Goal: Transaction & Acquisition: Book appointment/travel/reservation

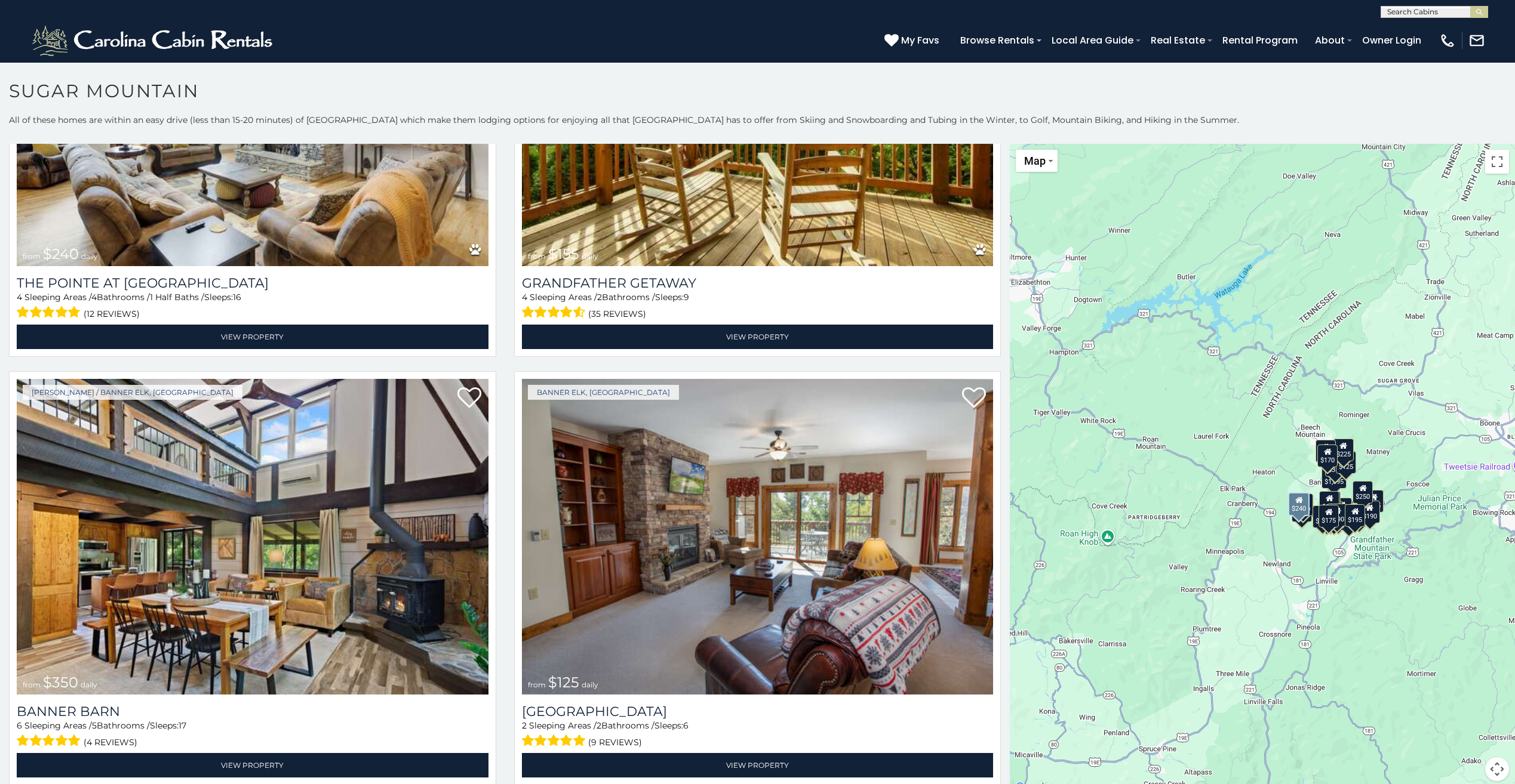
scroll to position [4537, 0]
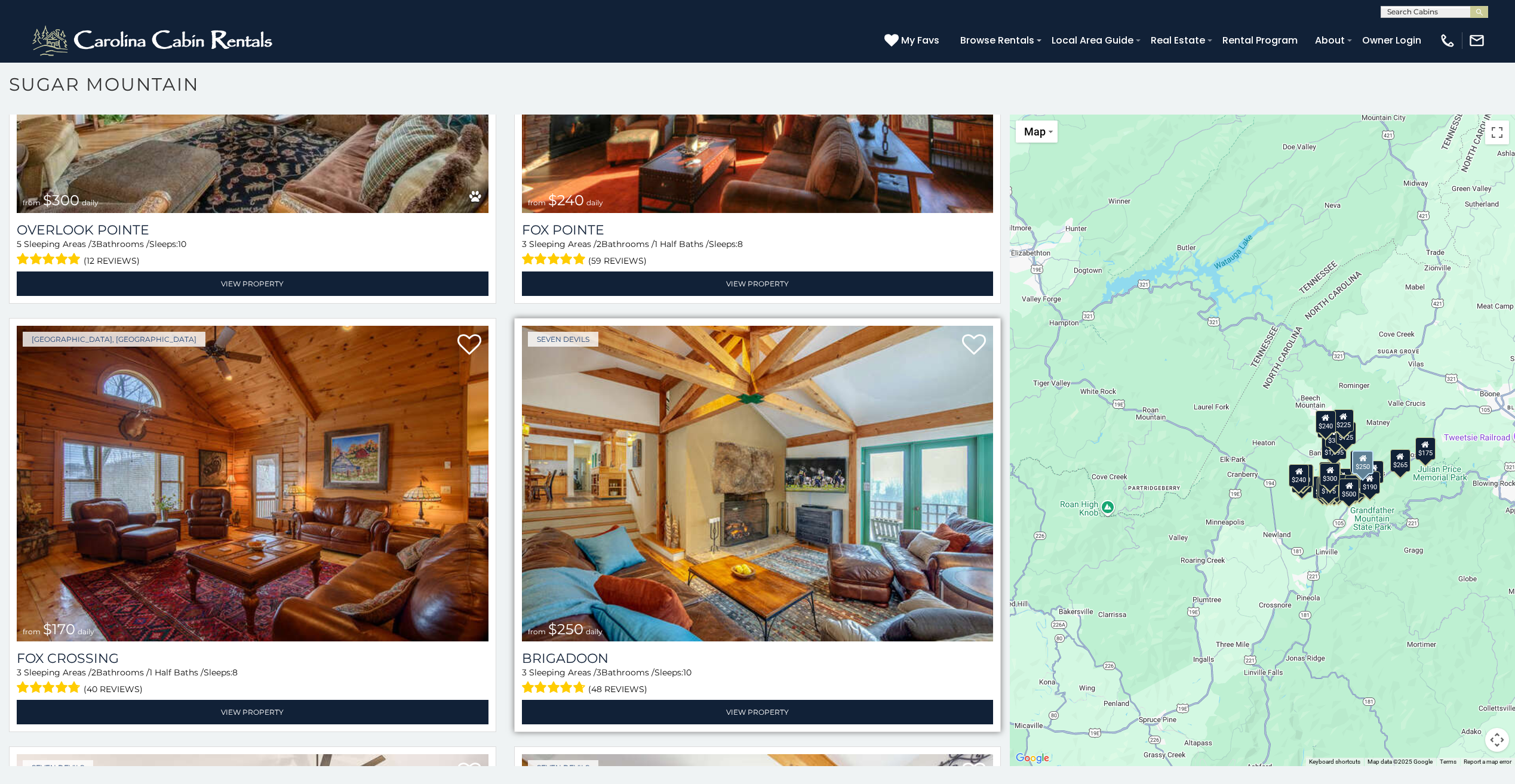
scroll to position [5831, 0]
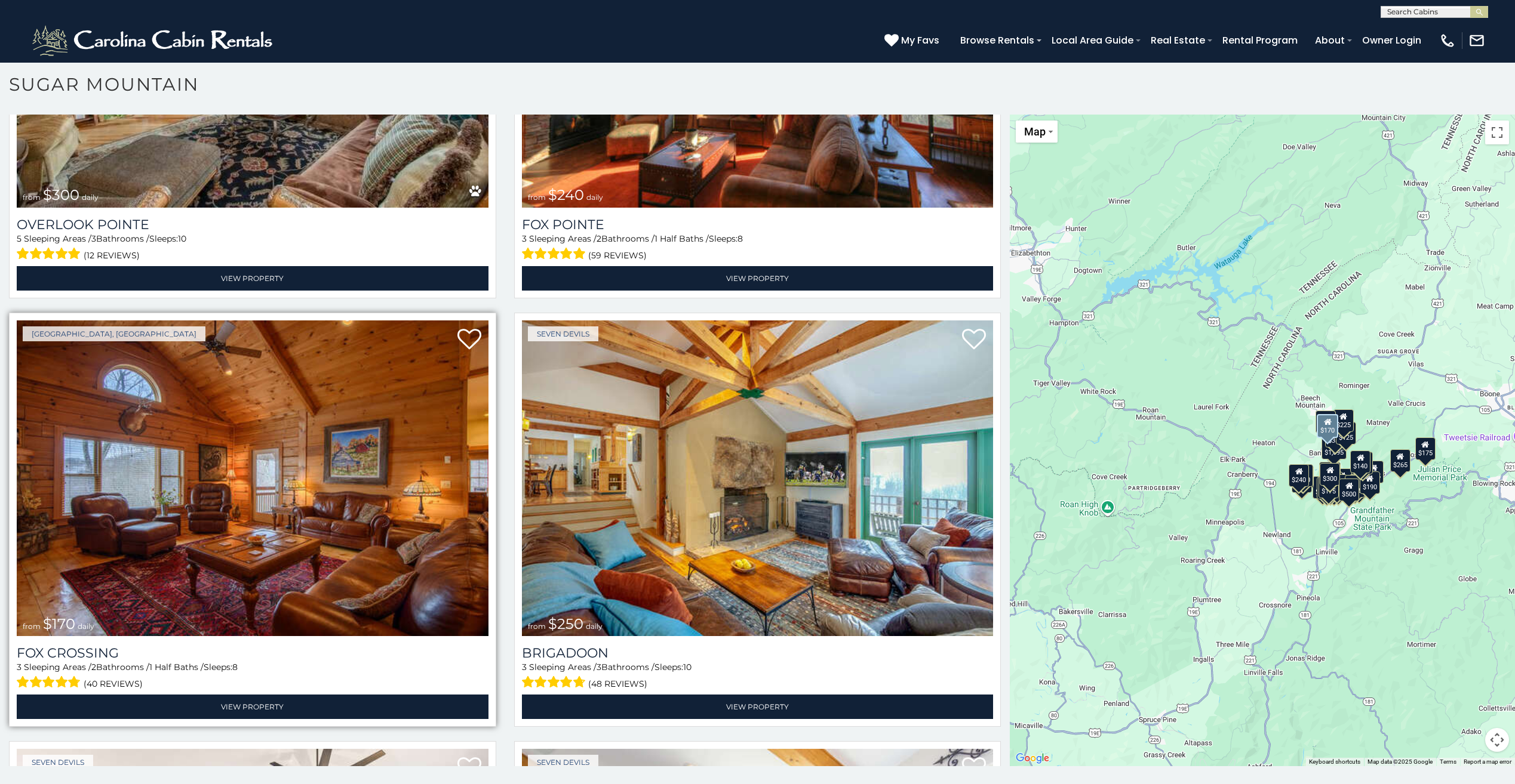
drag, startPoint x: 369, startPoint y: 374, endPoint x: 378, endPoint y: 371, distance: 9.5
click at [369, 374] on img at bounding box center [252, 479] width 472 height 316
click at [352, 401] on img at bounding box center [252, 479] width 472 height 316
click at [352, 374] on img at bounding box center [252, 479] width 472 height 316
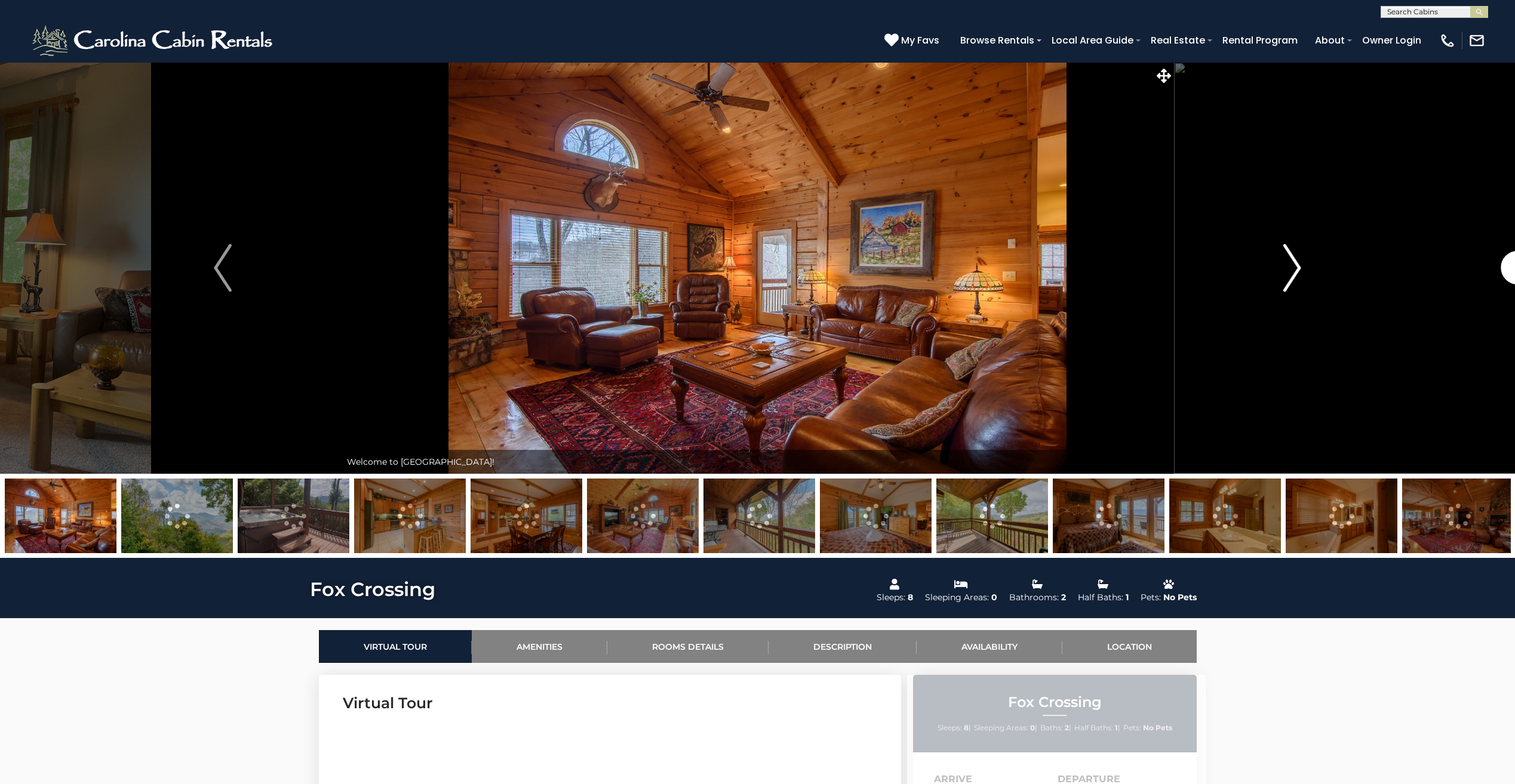
click at [1294, 268] on img "Next" at bounding box center [1293, 268] width 18 height 48
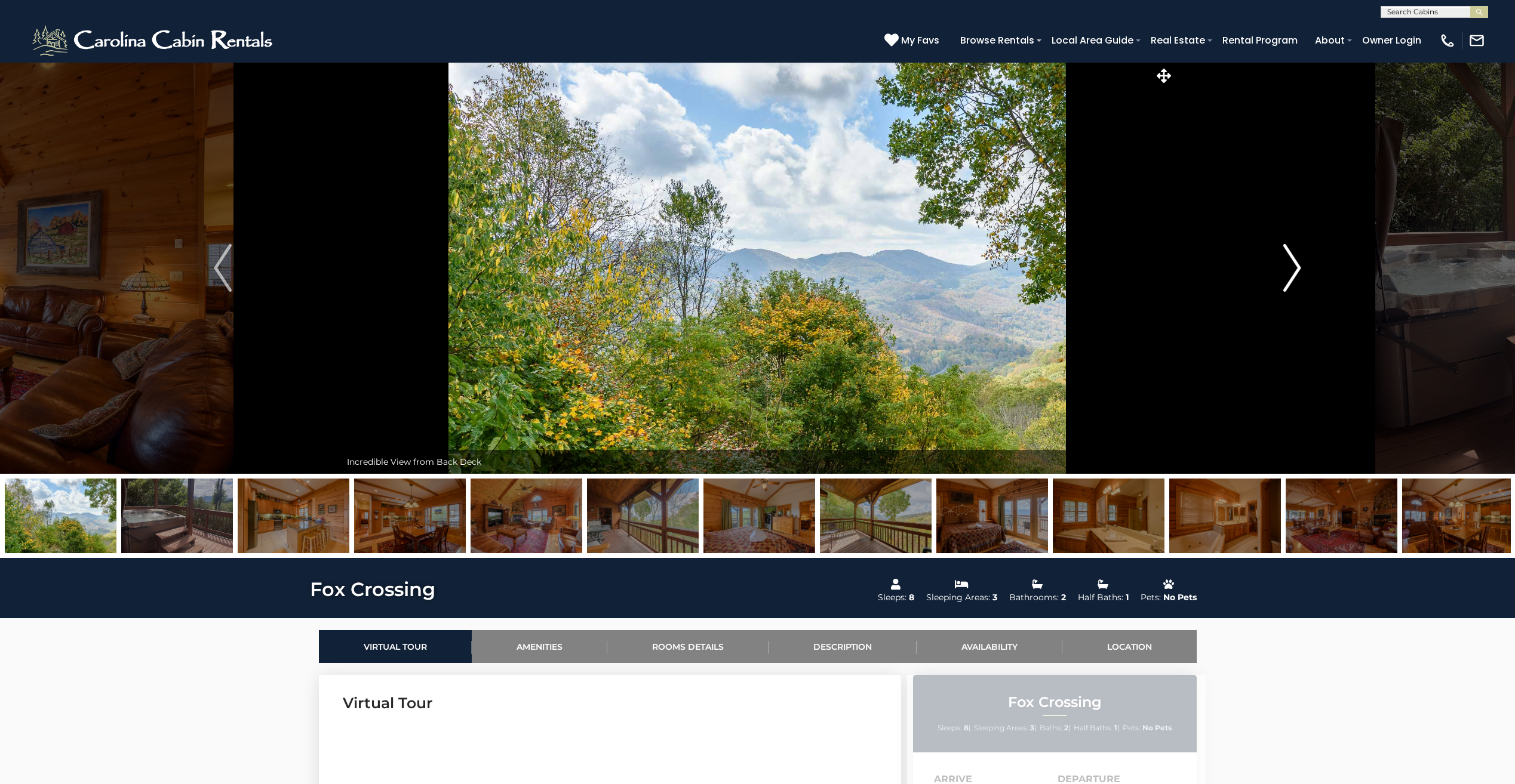
click at [1296, 275] on img "Next" at bounding box center [1293, 268] width 18 height 48
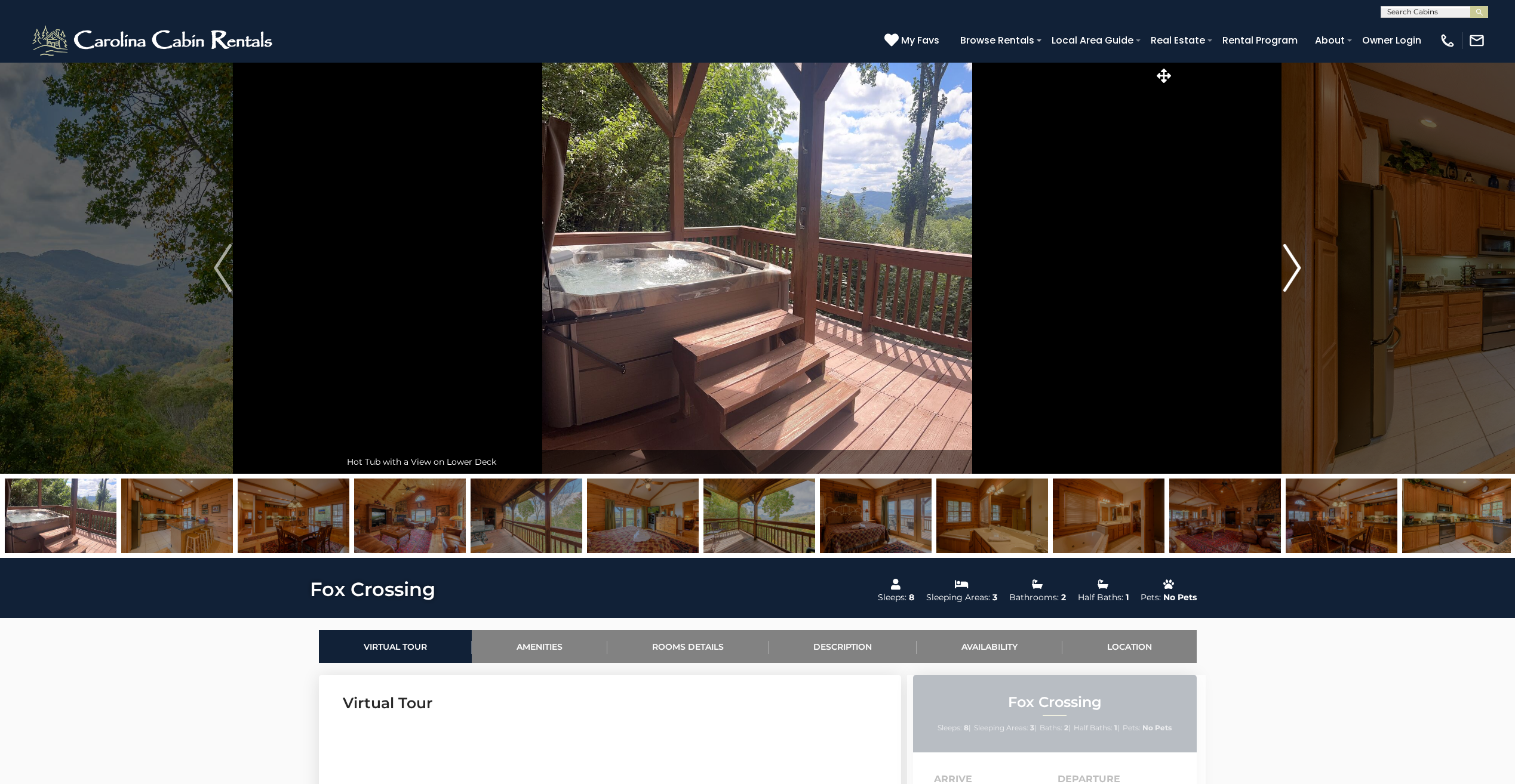
click at [1295, 275] on img "Next" at bounding box center [1293, 268] width 18 height 48
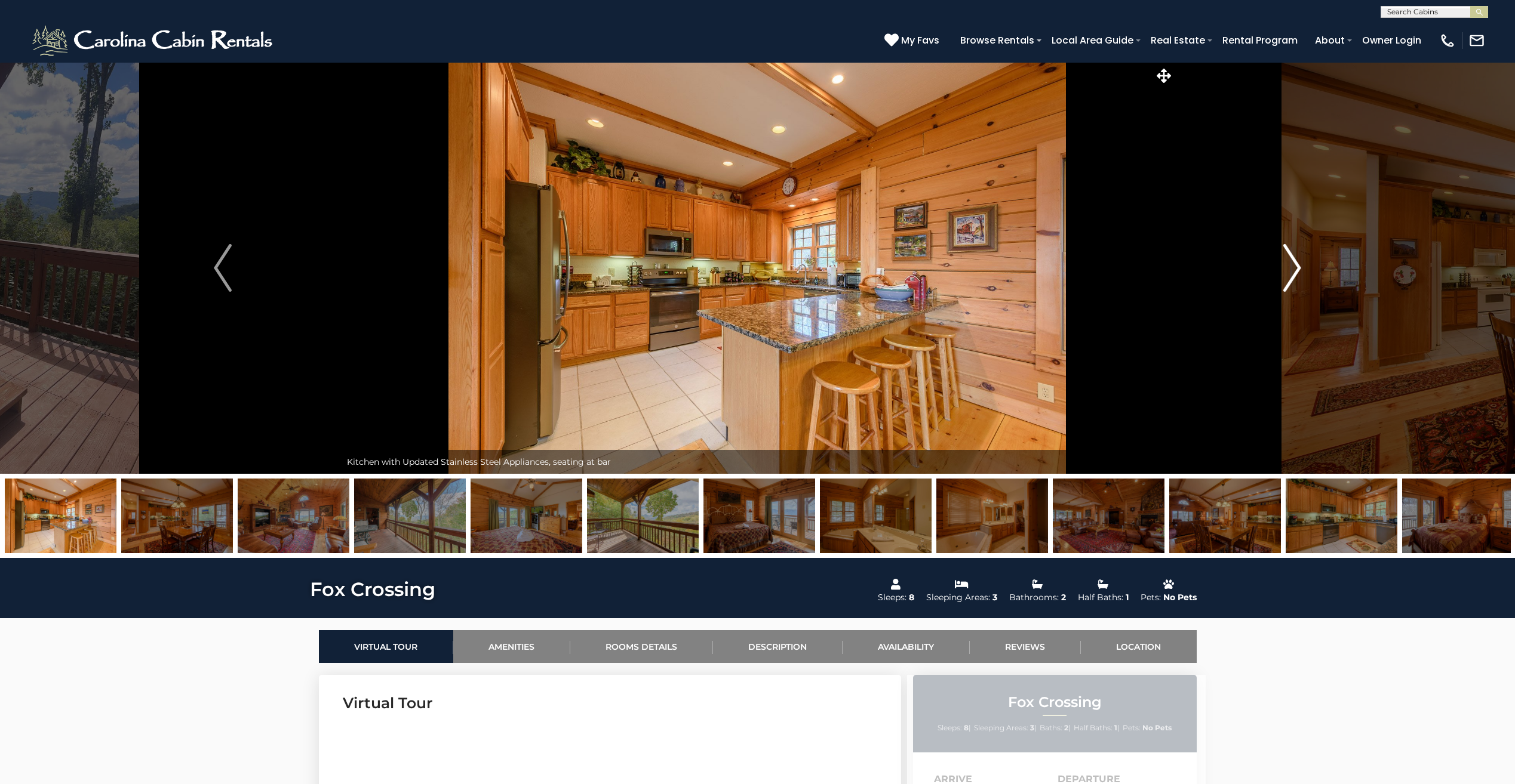
click at [1295, 275] on img "Next" at bounding box center [1293, 268] width 18 height 48
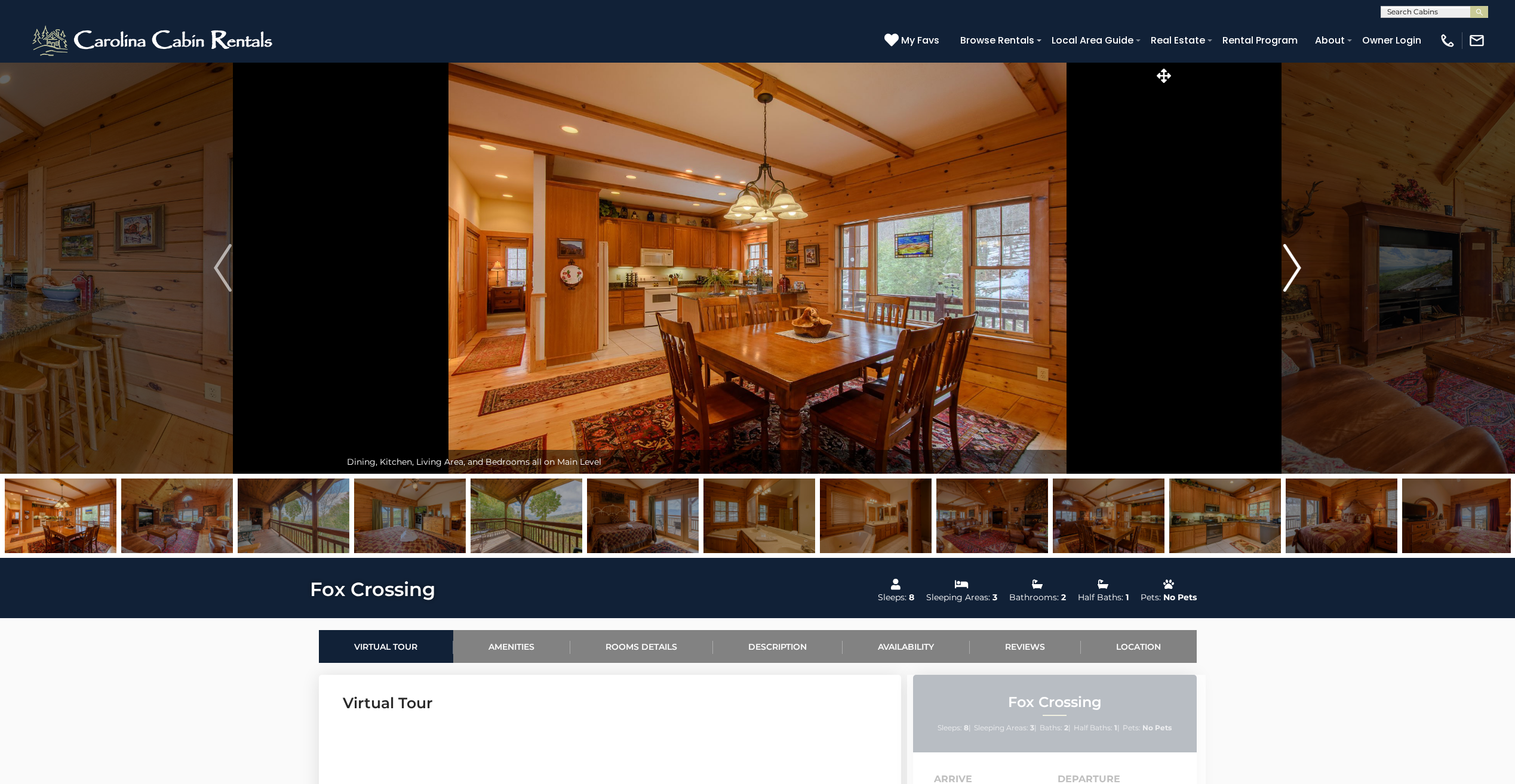
click at [1295, 275] on img "Next" at bounding box center [1293, 268] width 18 height 48
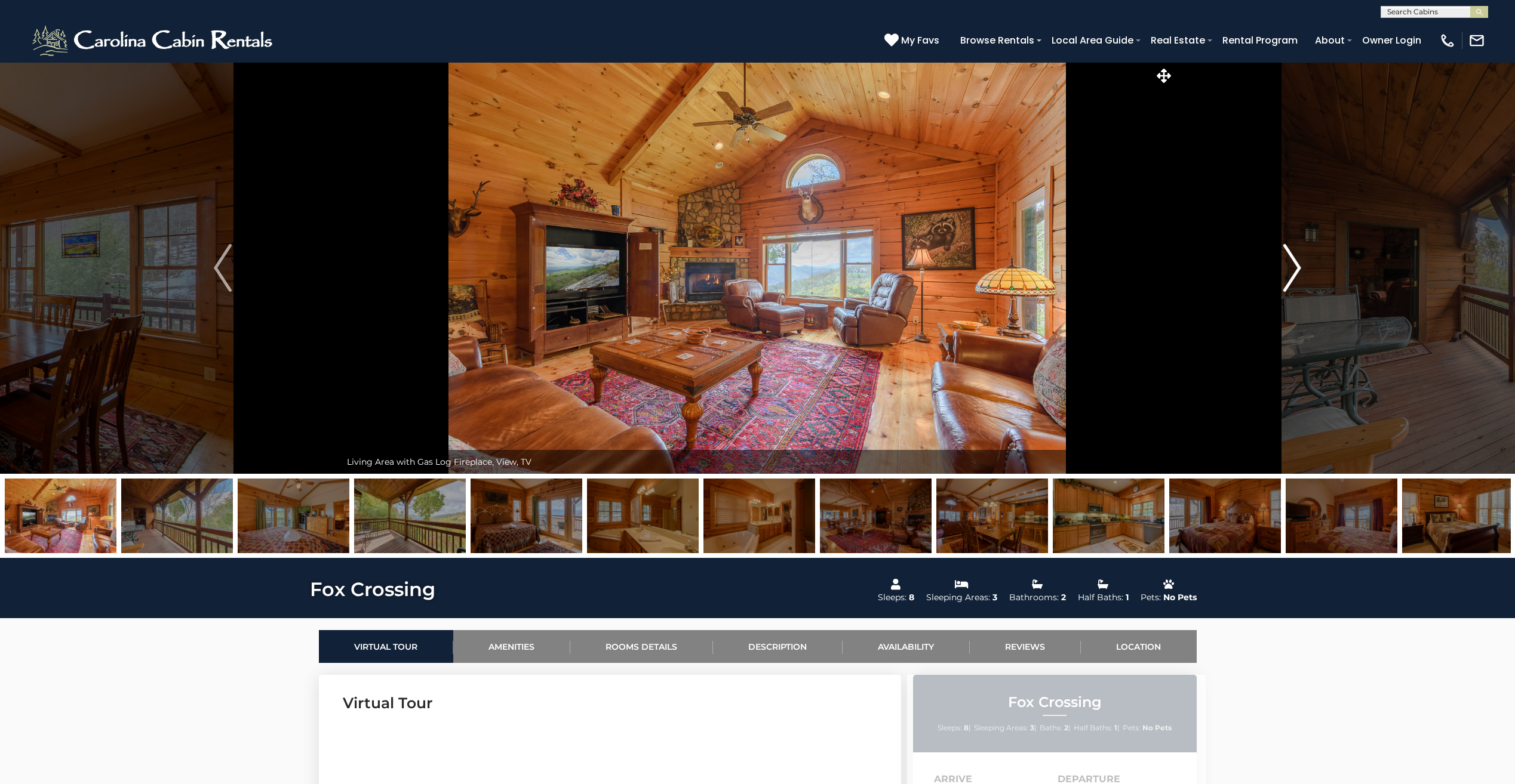
click at [1295, 275] on img "Next" at bounding box center [1293, 268] width 18 height 48
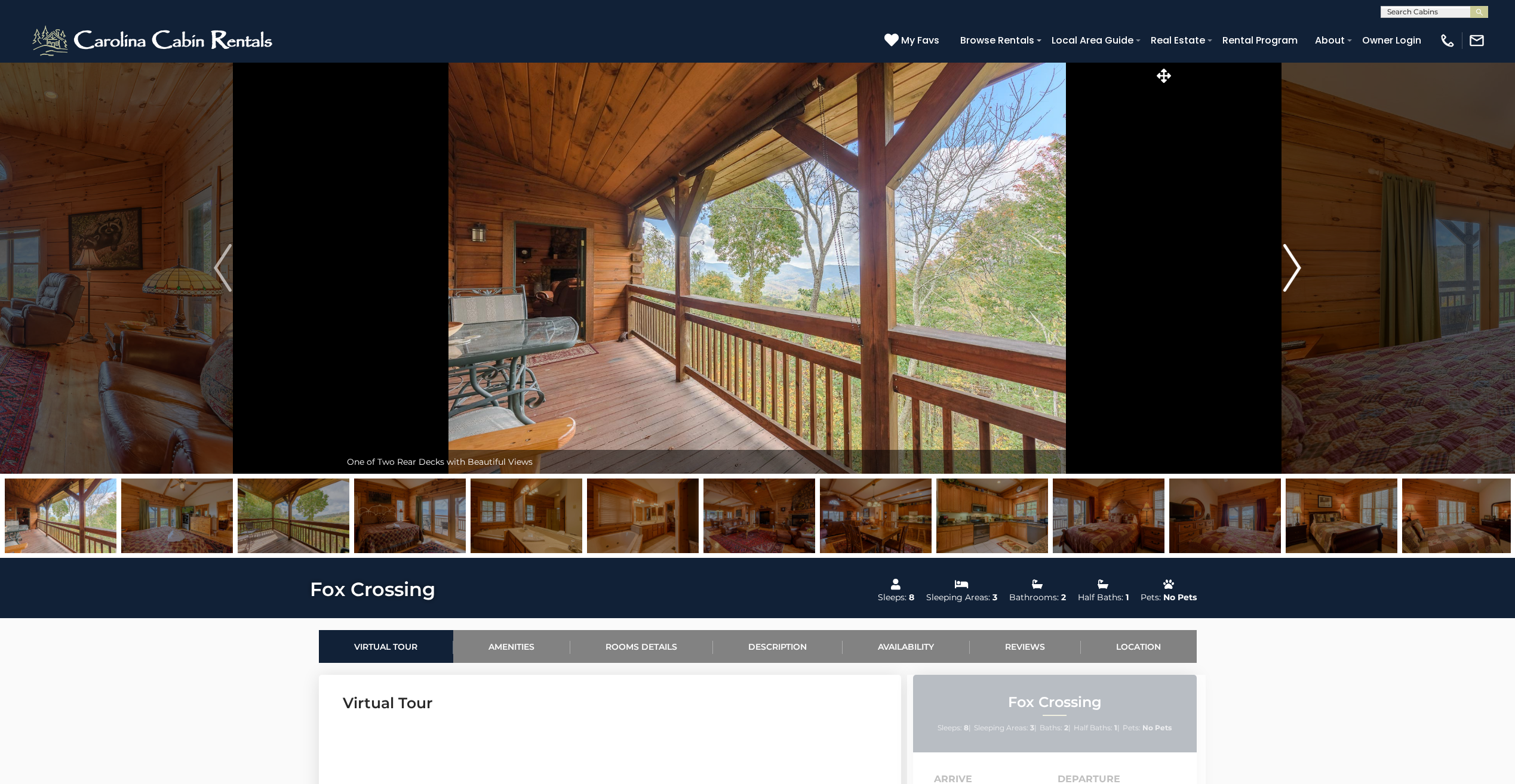
click at [1295, 275] on img "Next" at bounding box center [1293, 268] width 18 height 48
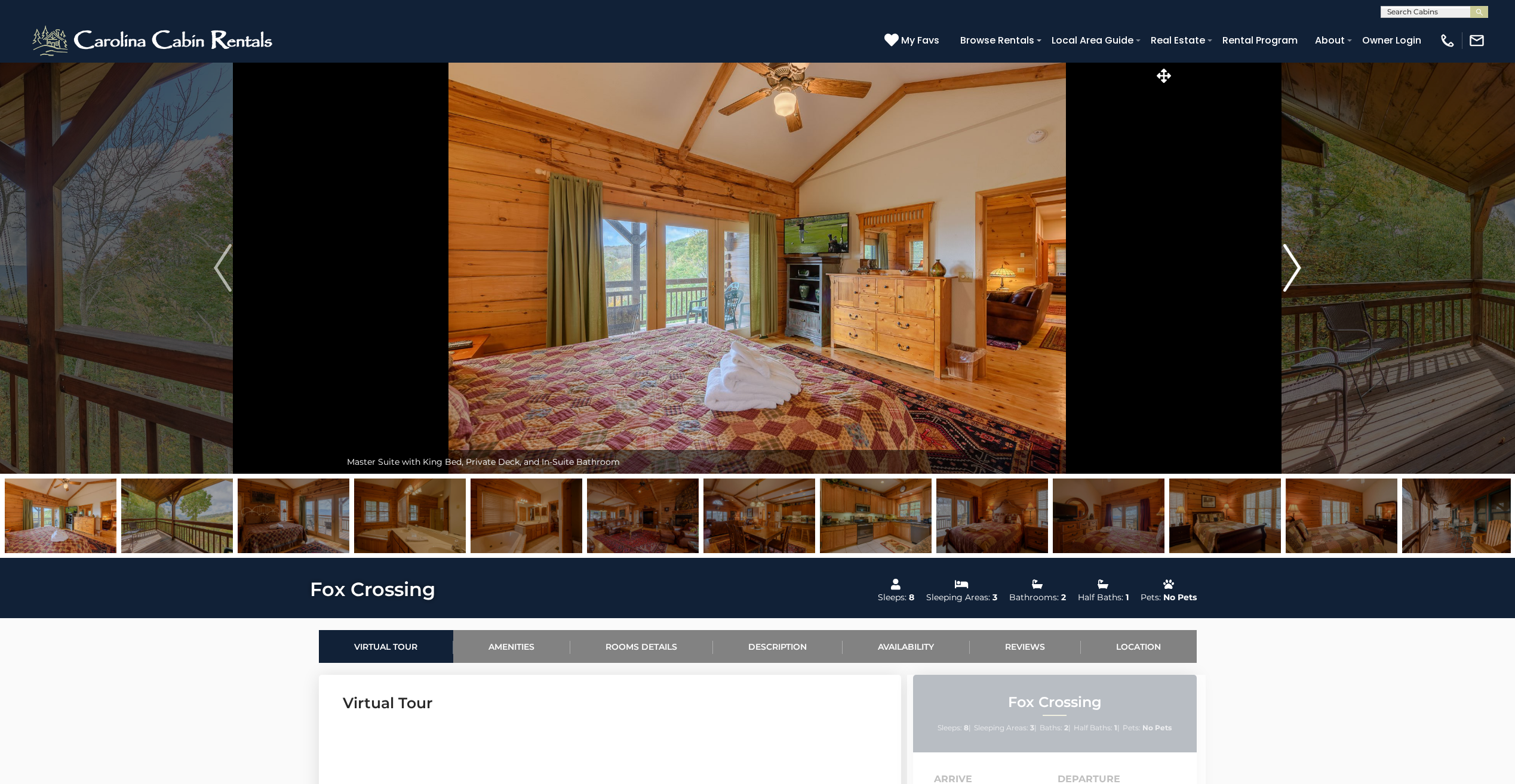
click at [1295, 275] on img "Next" at bounding box center [1293, 268] width 18 height 48
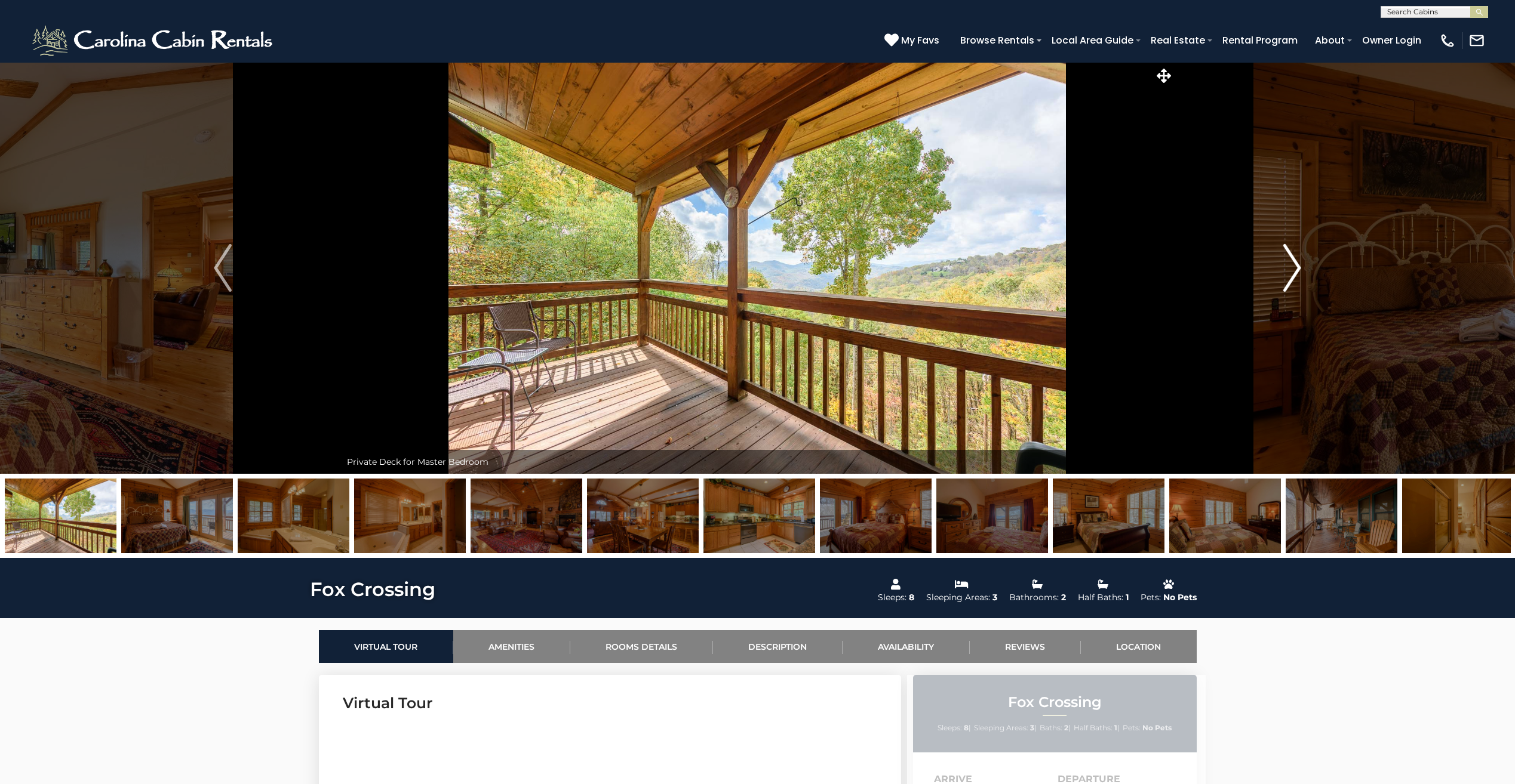
click at [1295, 275] on img "Next" at bounding box center [1293, 268] width 18 height 48
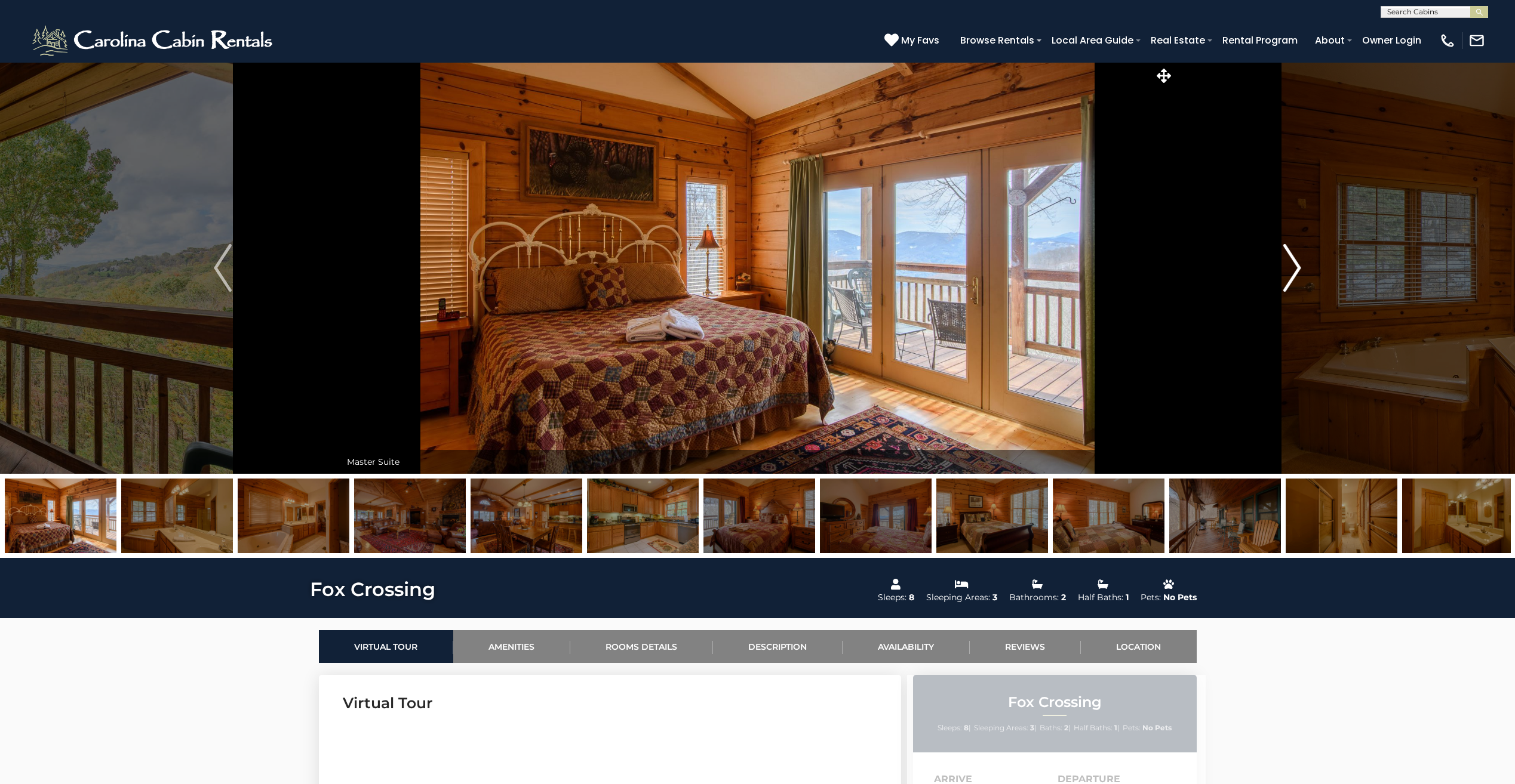
click at [1295, 275] on img "Next" at bounding box center [1293, 268] width 18 height 48
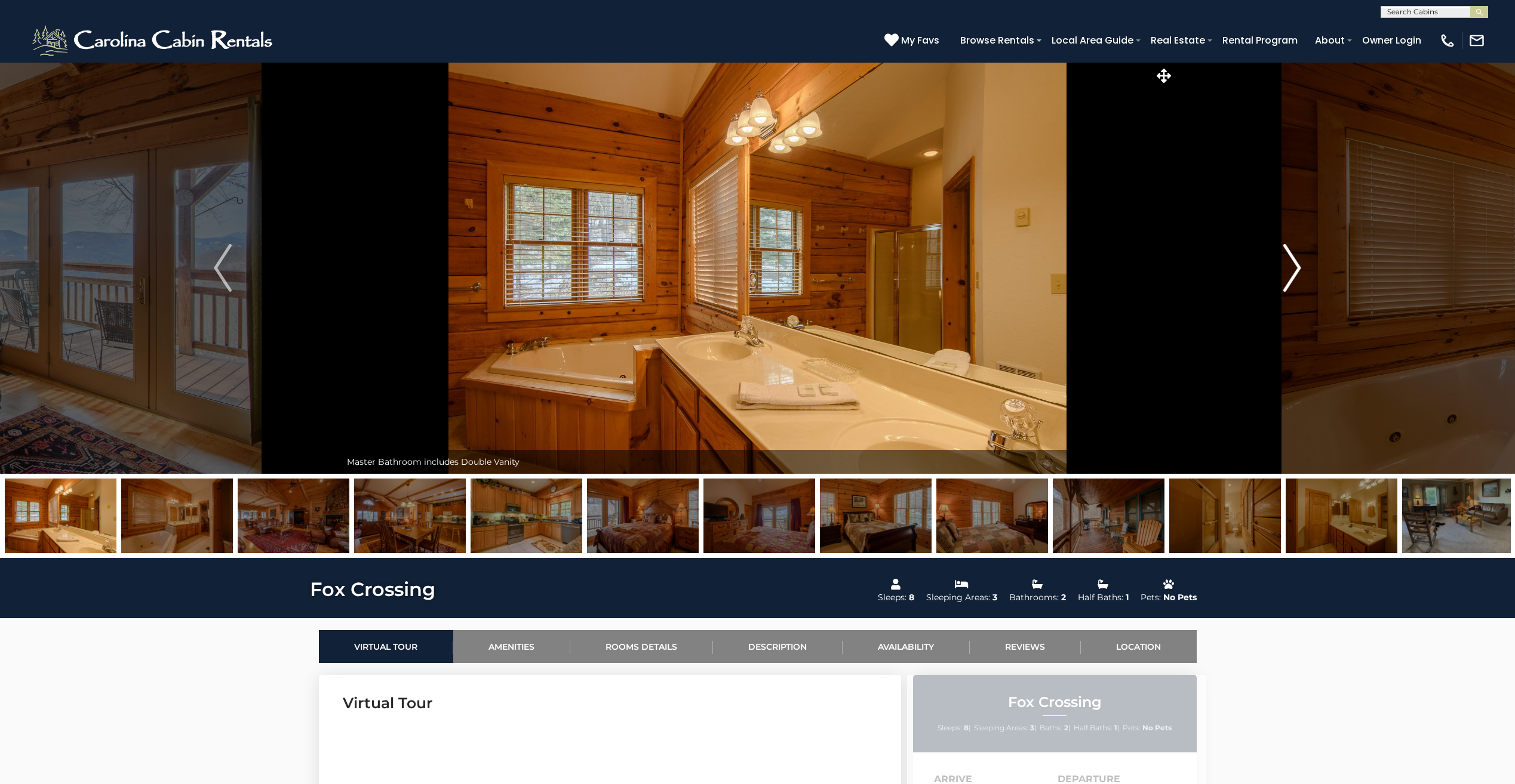
click at [1295, 275] on img "Next" at bounding box center [1293, 268] width 18 height 48
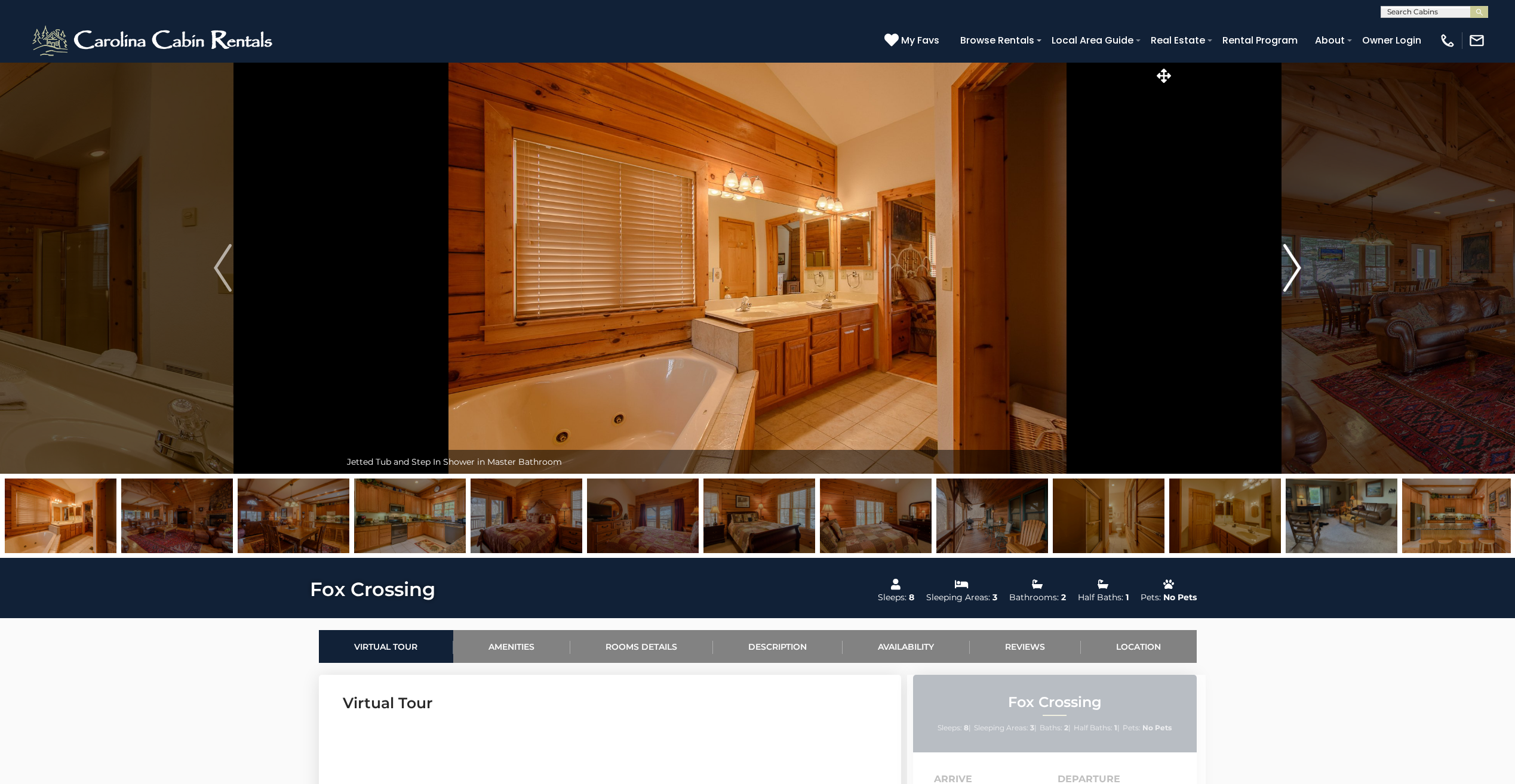
click at [1295, 275] on img "Next" at bounding box center [1293, 268] width 18 height 48
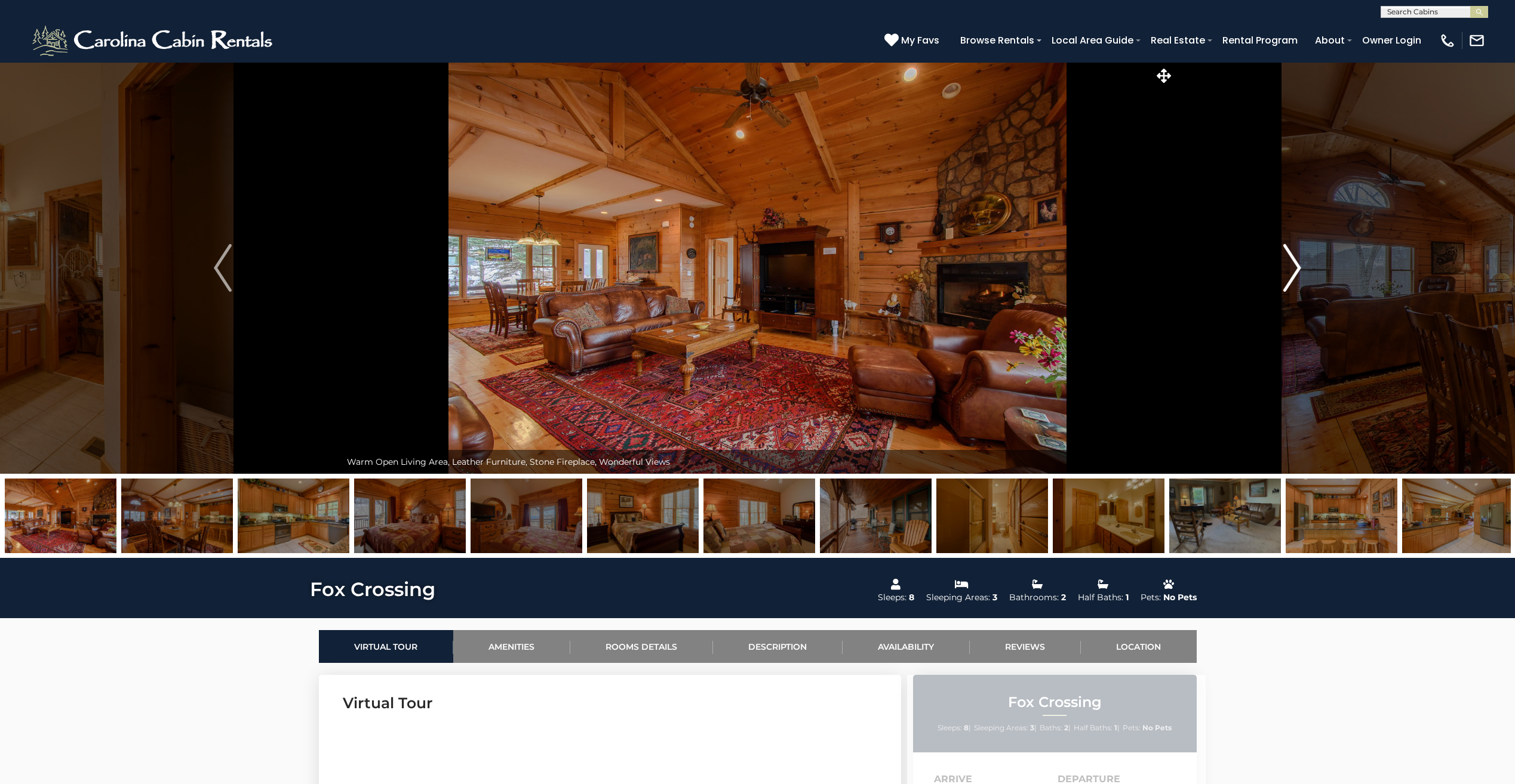
click at [1295, 275] on img "Next" at bounding box center [1293, 268] width 18 height 48
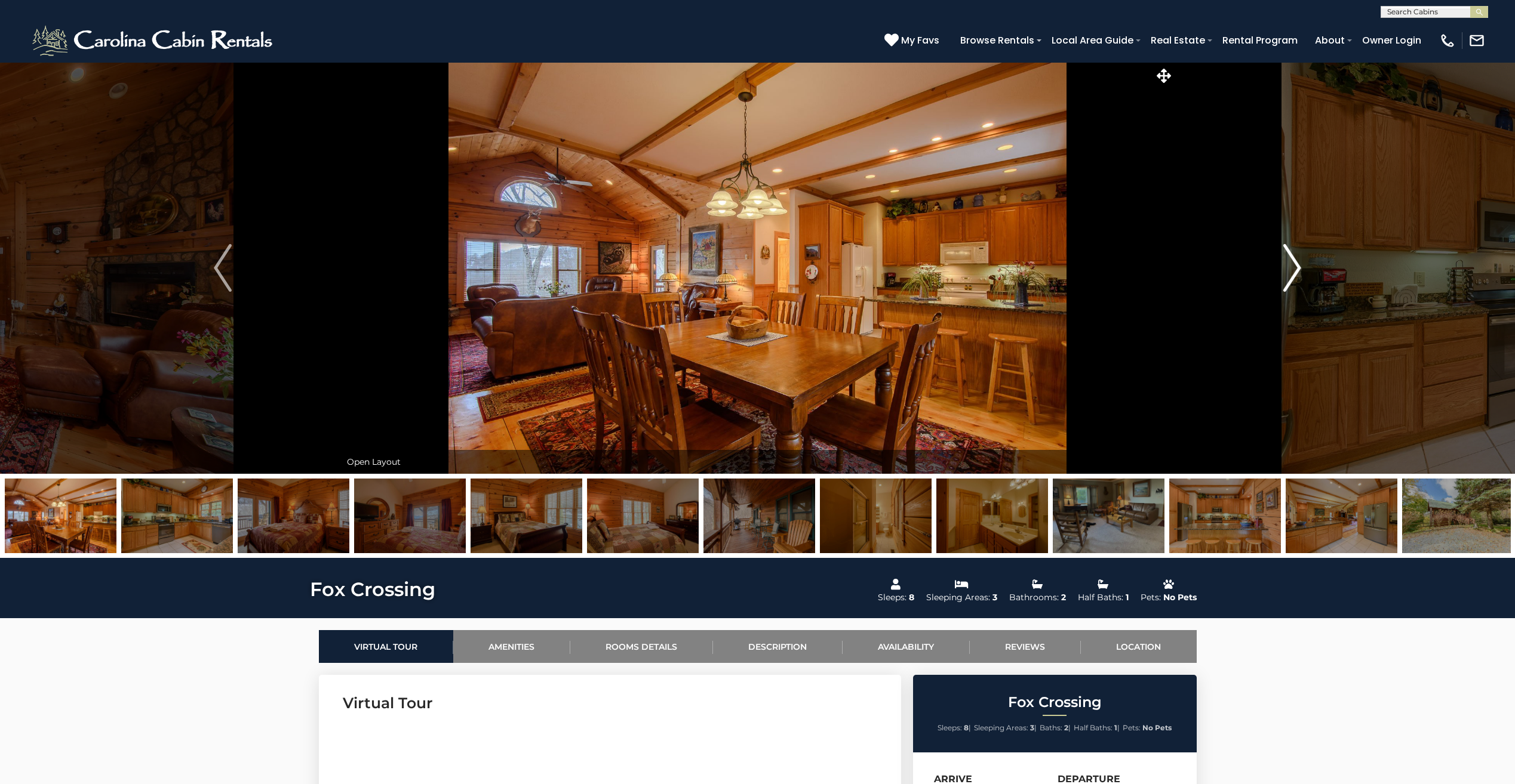
click at [1295, 275] on img "Next" at bounding box center [1293, 268] width 18 height 48
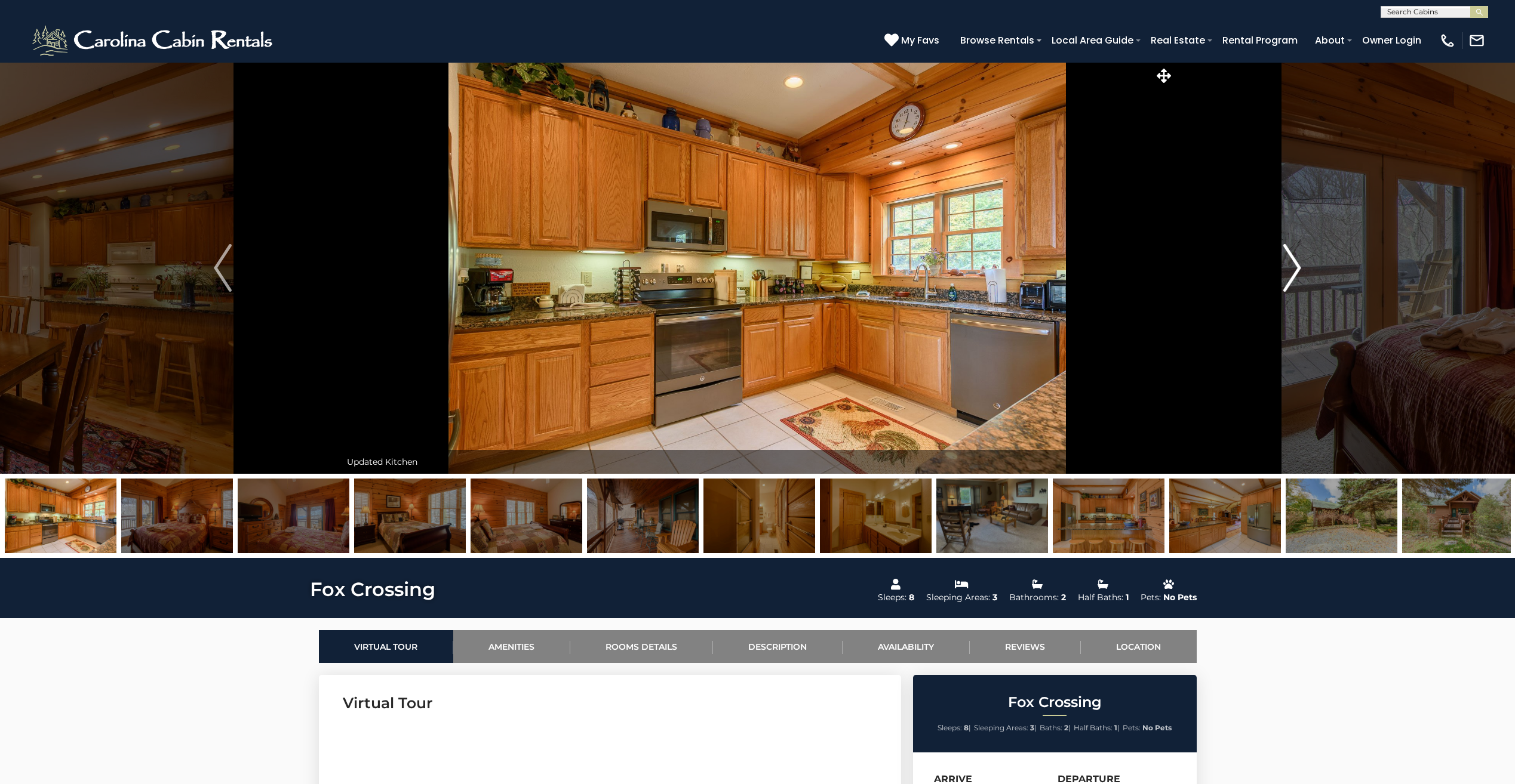
click at [1295, 275] on img "Next" at bounding box center [1293, 268] width 18 height 48
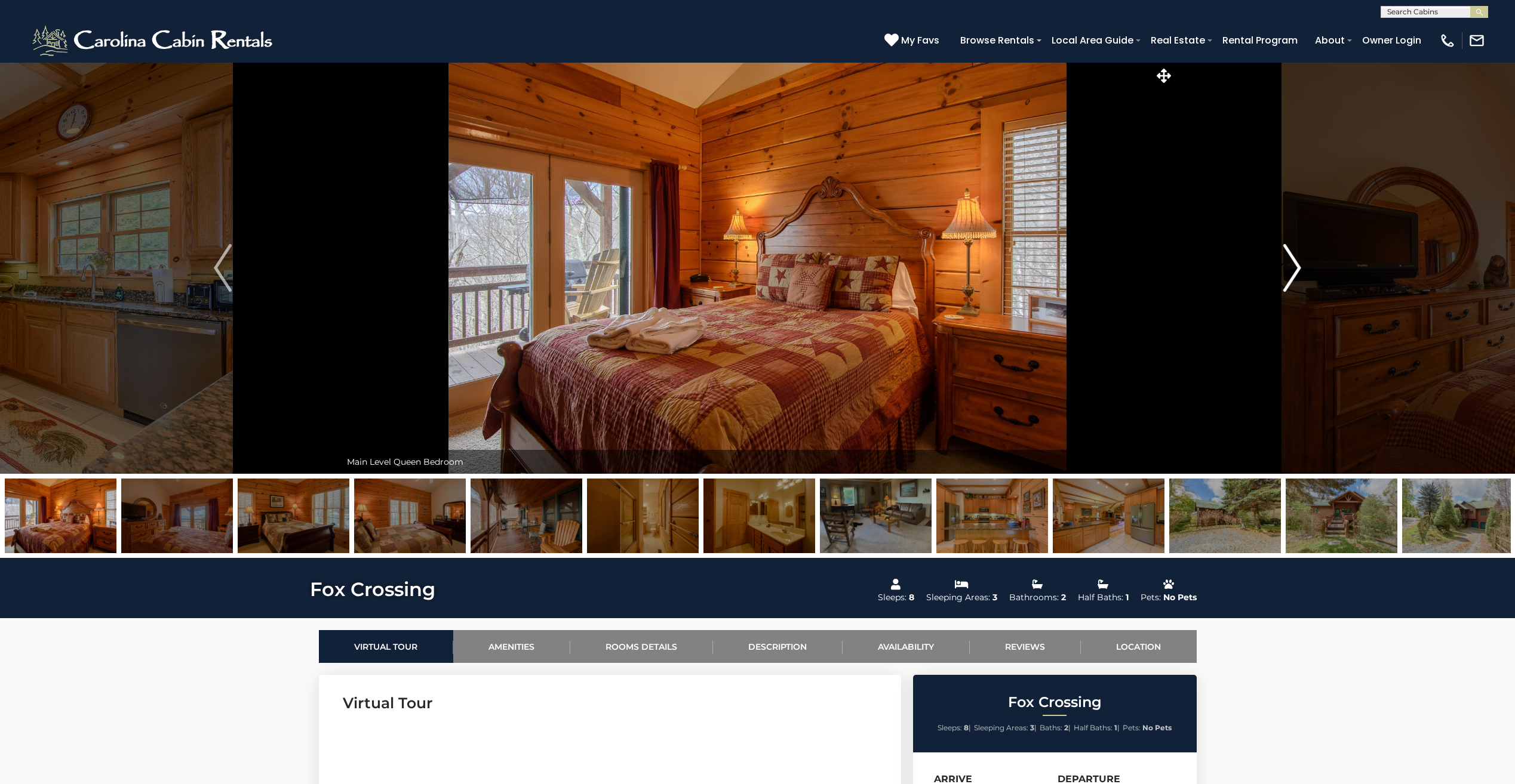
click at [1295, 275] on img "Next" at bounding box center [1293, 268] width 18 height 48
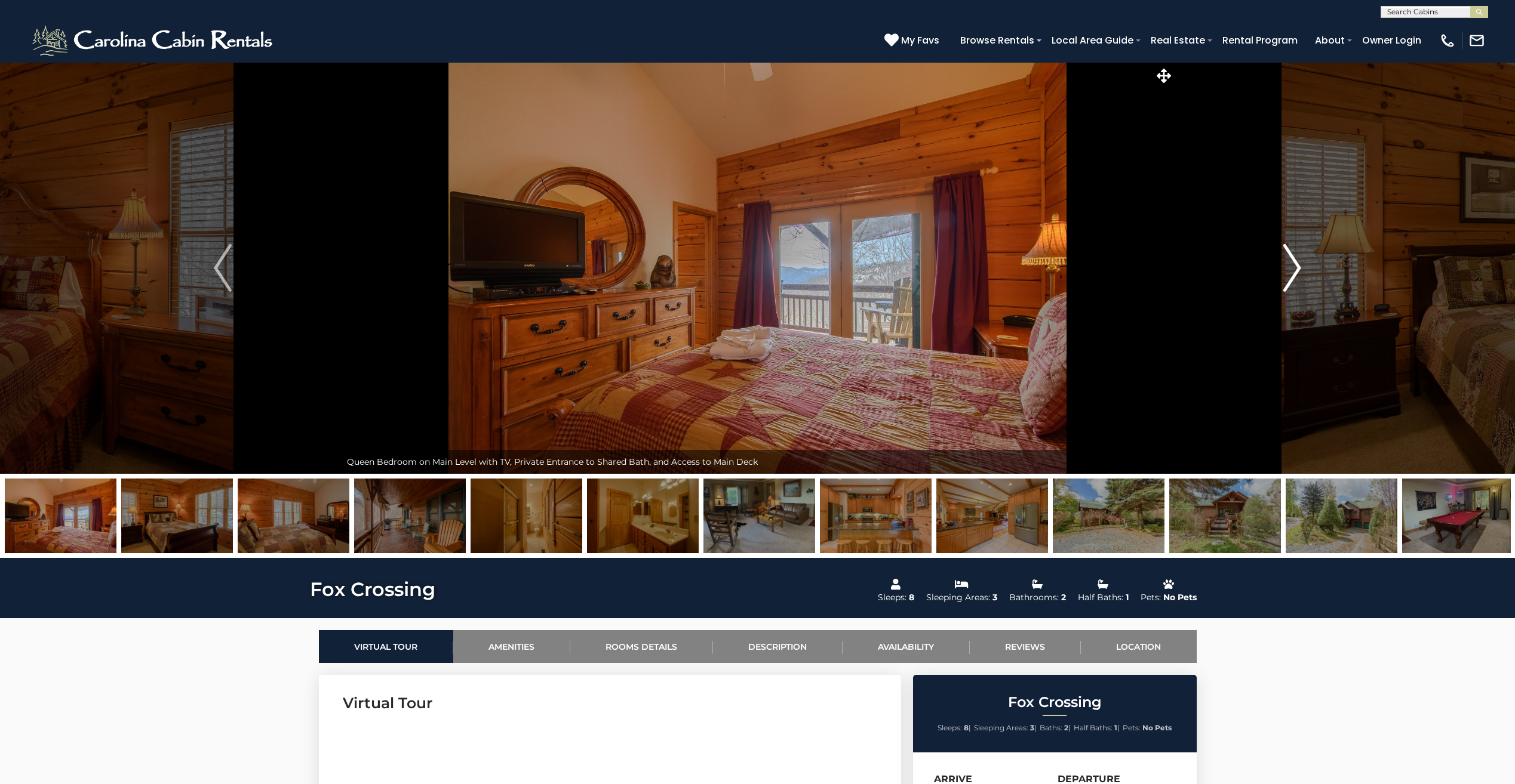
click at [1295, 275] on img "Next" at bounding box center [1293, 268] width 18 height 48
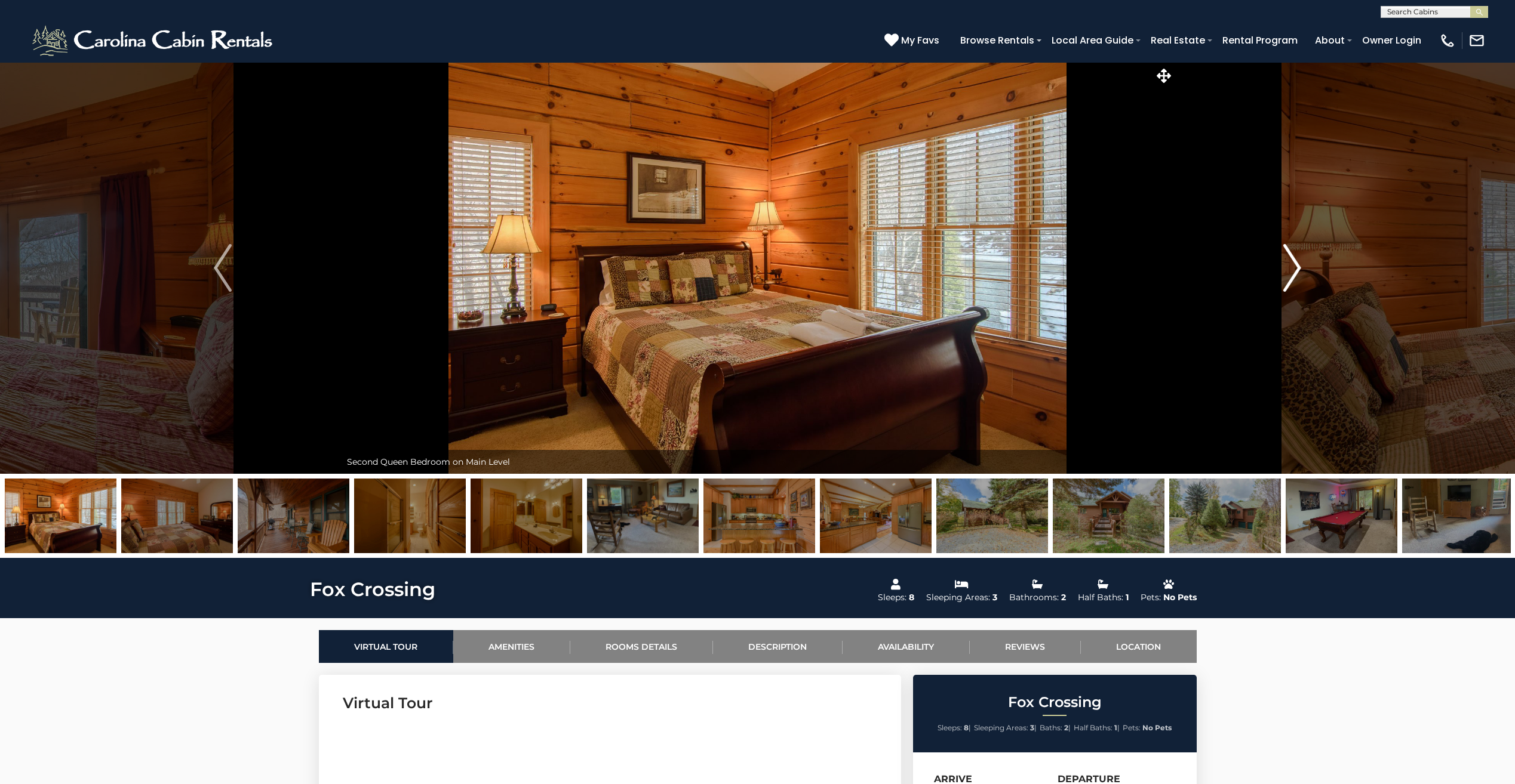
click at [1295, 275] on img "Next" at bounding box center [1293, 268] width 18 height 48
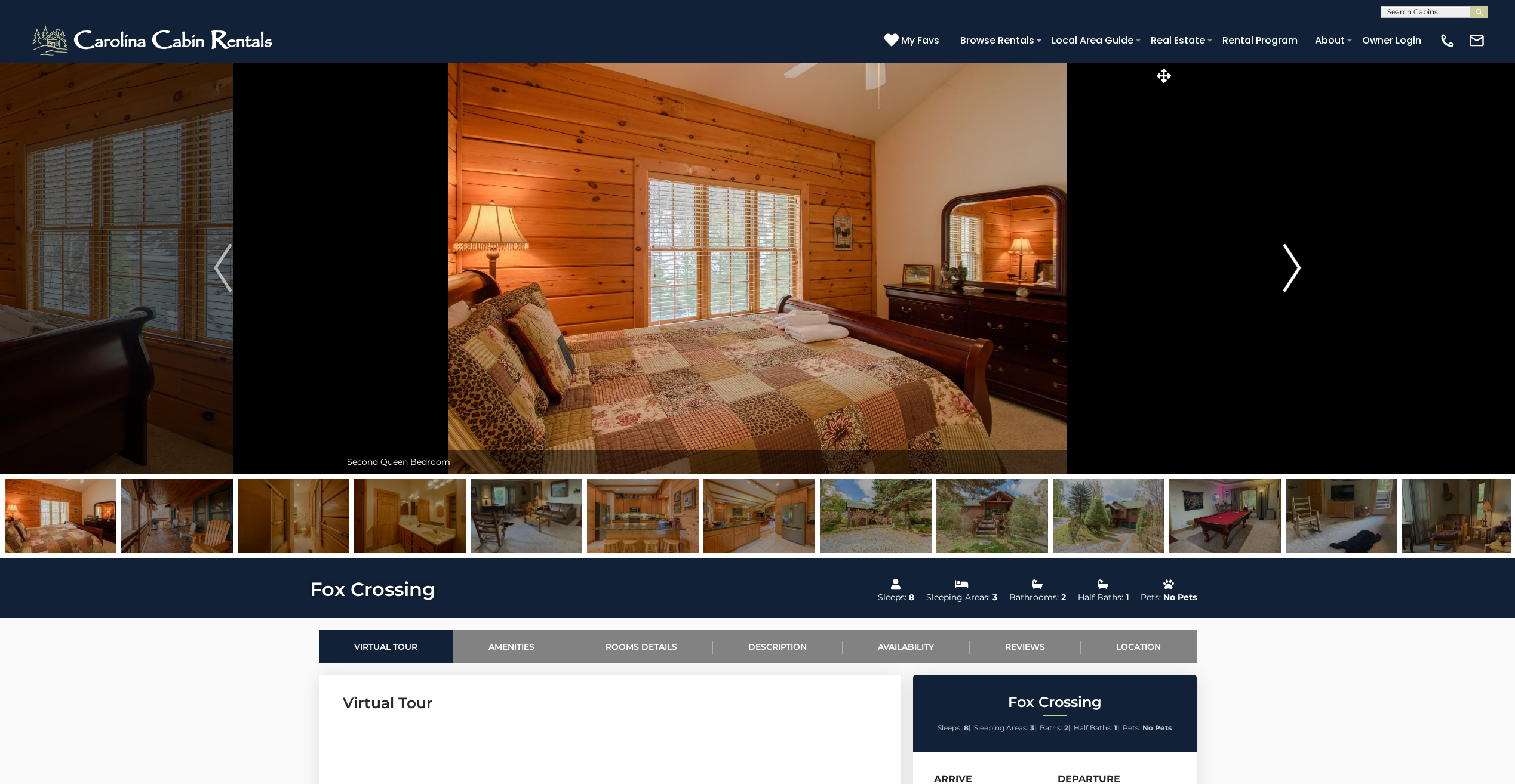
click at [1295, 275] on img "Next" at bounding box center [1293, 268] width 18 height 48
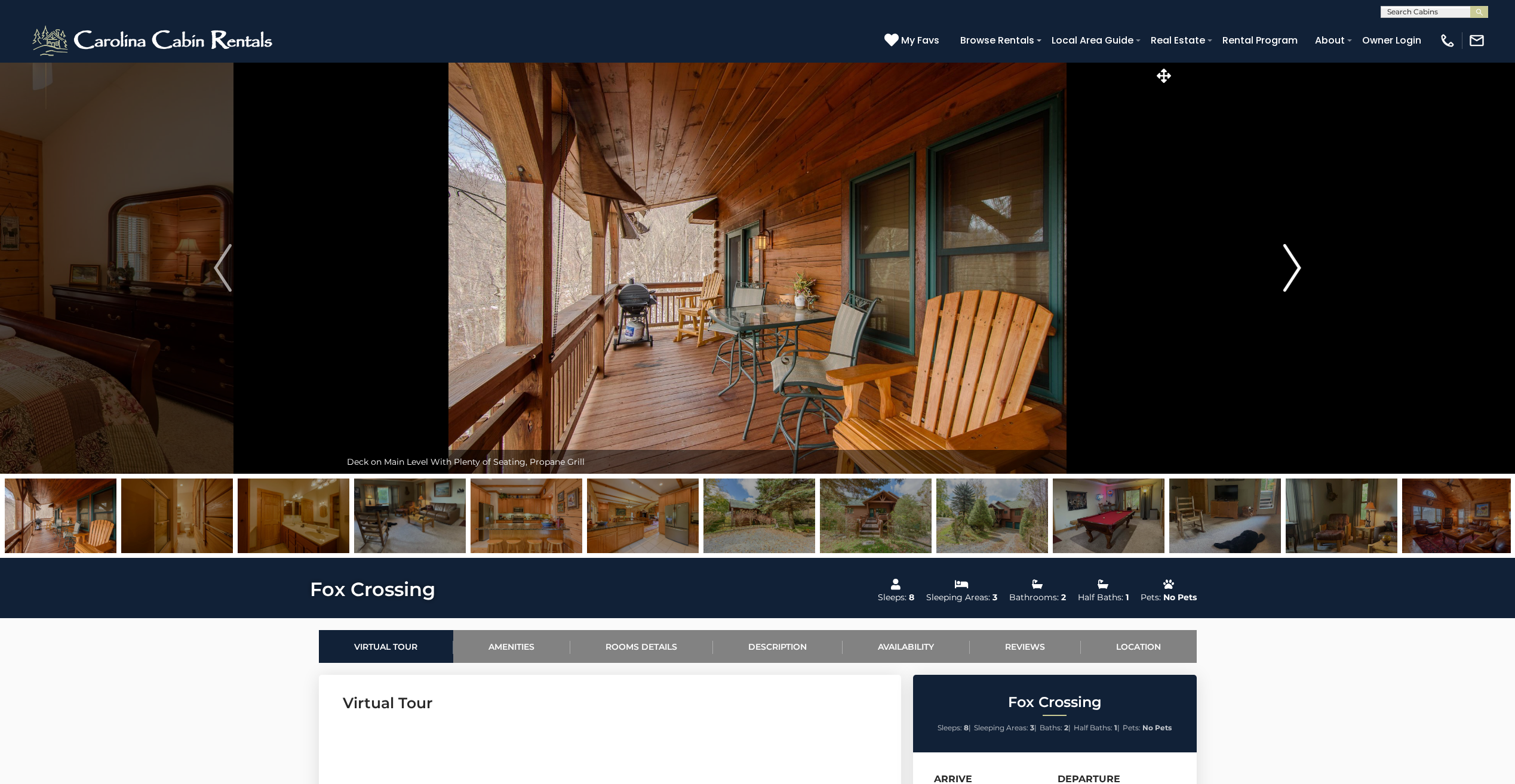
click at [1295, 275] on img "Next" at bounding box center [1293, 268] width 18 height 48
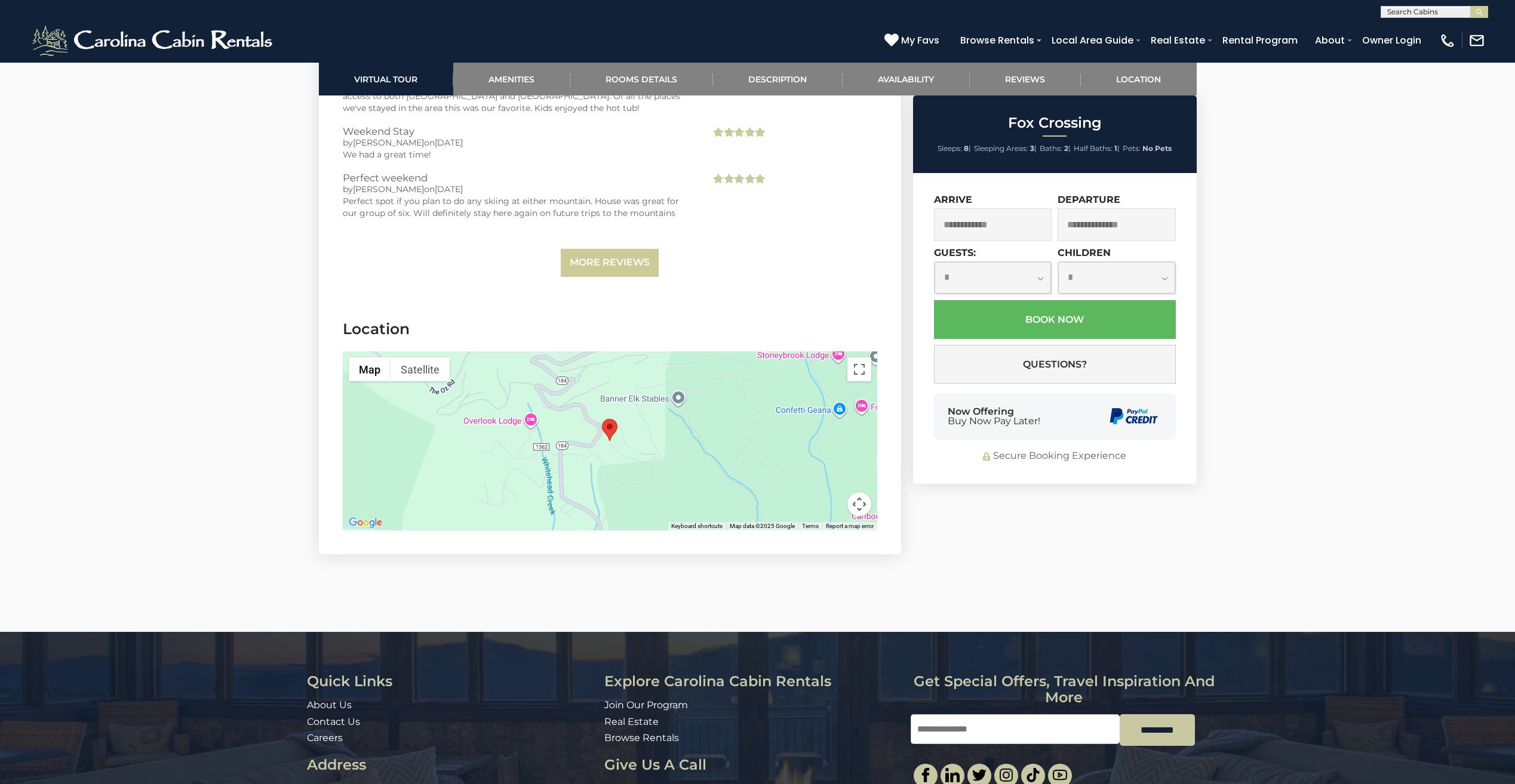
scroll to position [2656, 0]
